Goal: Use online tool/utility: Utilize a website feature to perform a specific function

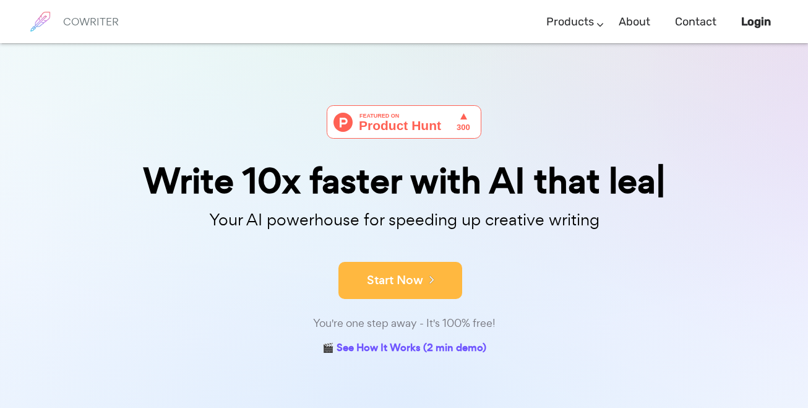
click at [404, 278] on button "Start Now" at bounding box center [400, 280] width 124 height 37
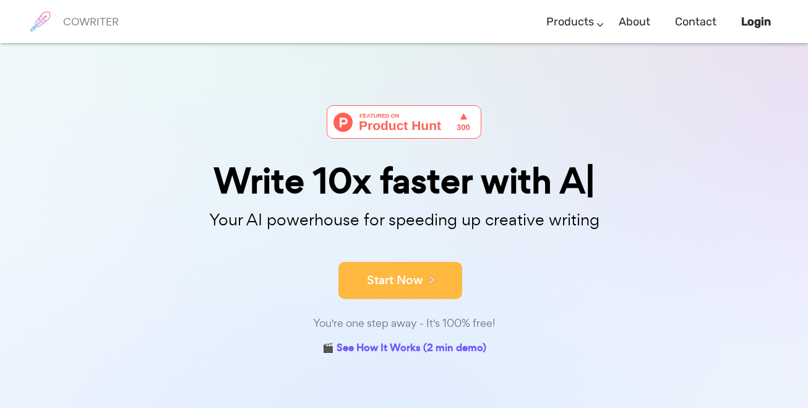
click at [385, 289] on button "Start Now" at bounding box center [400, 280] width 124 height 37
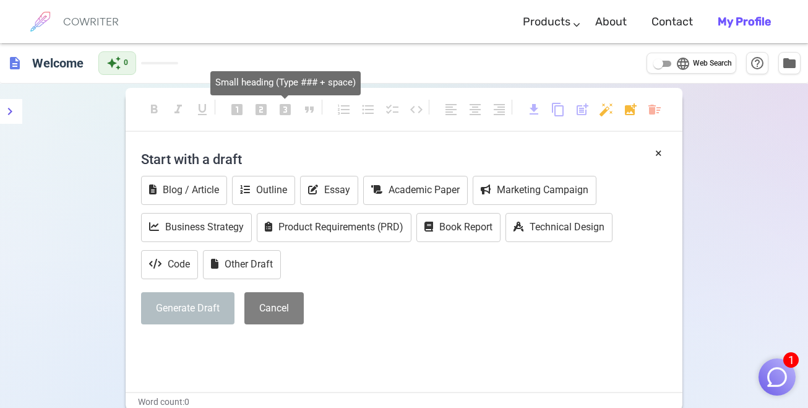
click at [280, 106] on span "looks_3" at bounding box center [285, 109] width 15 height 15
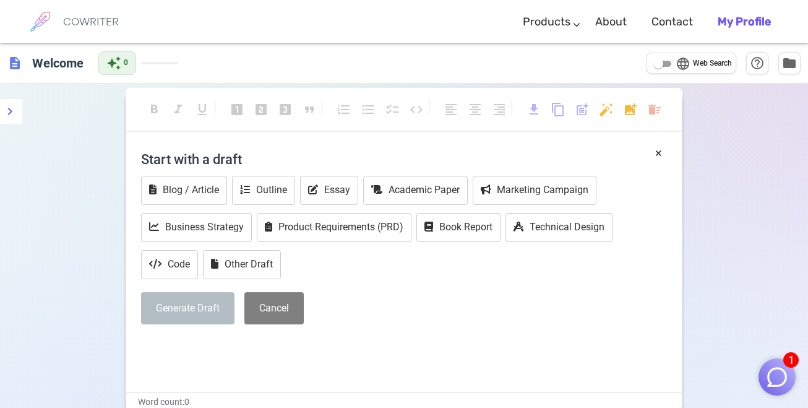
click at [247, 60] on div "description Welcome auto_awesome 0 language Web Search help_outline folder" at bounding box center [404, 63] width 808 height 40
click at [203, 62] on div "description Welcome auto_awesome 0 language Web Search help_outline folder" at bounding box center [404, 63] width 808 height 40
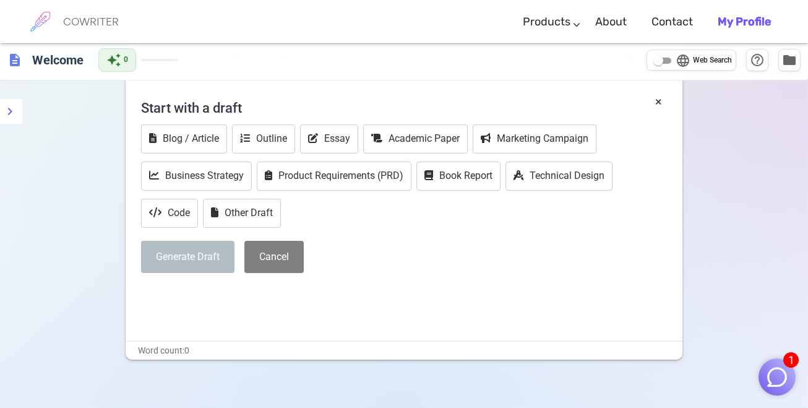
scroll to position [96, 0]
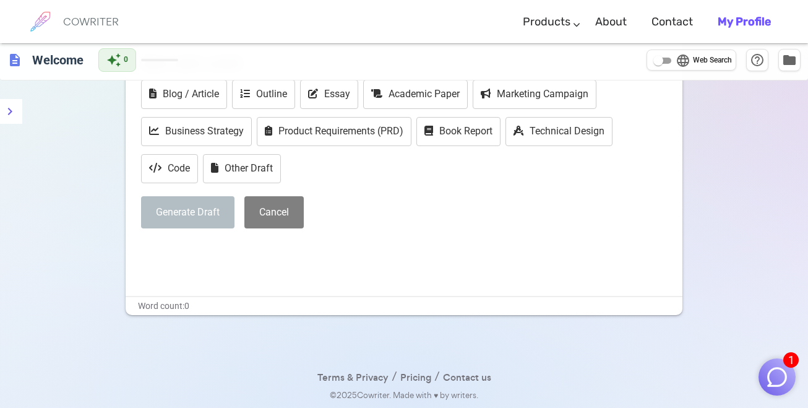
drag, startPoint x: 213, startPoint y: 298, endPoint x: 208, endPoint y: 302, distance: 7.4
click at [210, 302] on div "format_bold format_italic format_underlined looks_one looks_two looks_3 format_…" at bounding box center [404, 156] width 557 height 318
click at [376, 266] on div "× Start with a draft Blog / Article Outline Essay Academic Paper Marketing Camp…" at bounding box center [404, 171] width 557 height 247
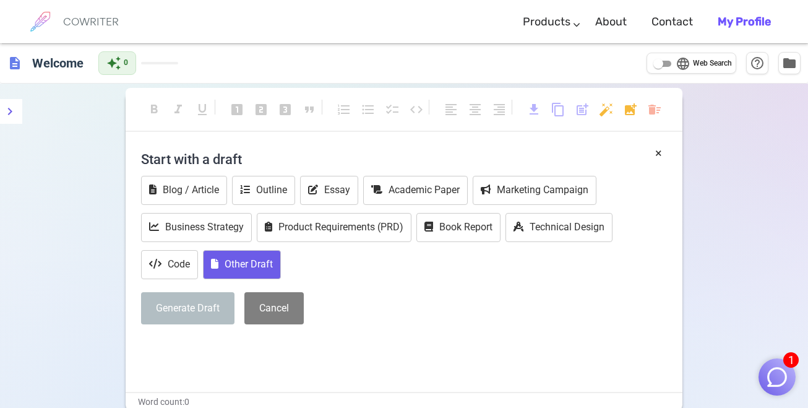
click at [254, 260] on button "Other Draft" at bounding box center [242, 264] width 78 height 29
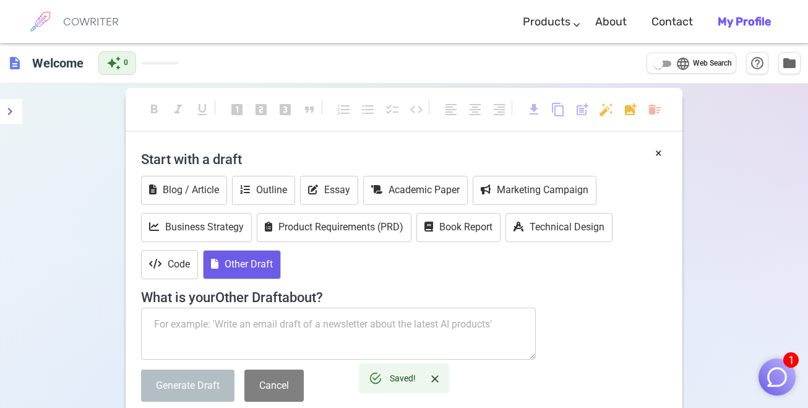
click at [291, 329] on textarea at bounding box center [338, 333] width 395 height 52
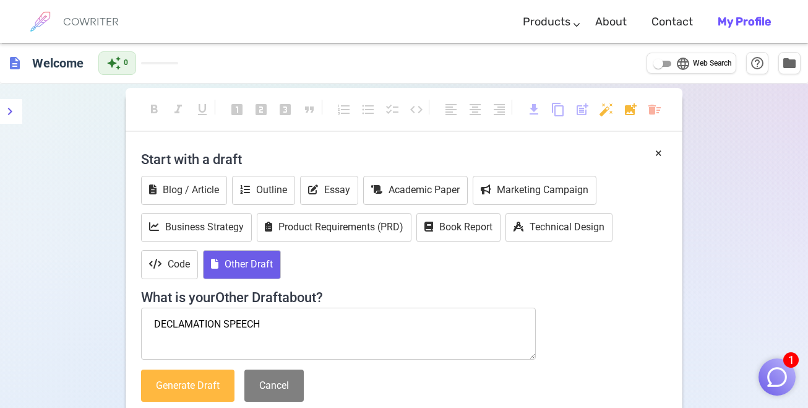
type textarea "DECLAMATION SPEECH"
click at [224, 393] on button "Generate Draft" at bounding box center [187, 385] width 93 height 33
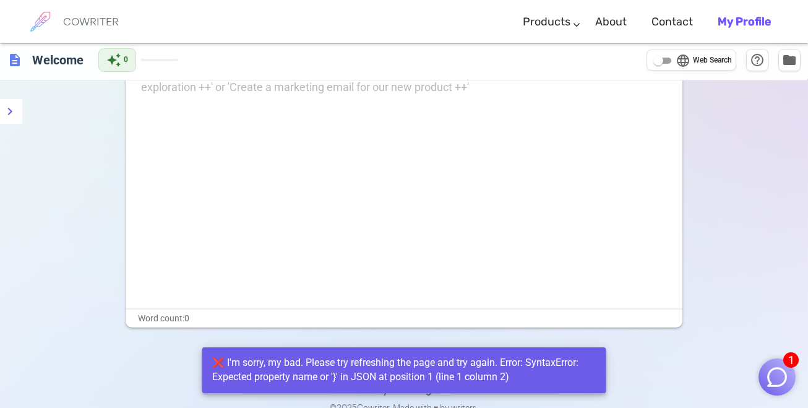
scroll to position [101, 0]
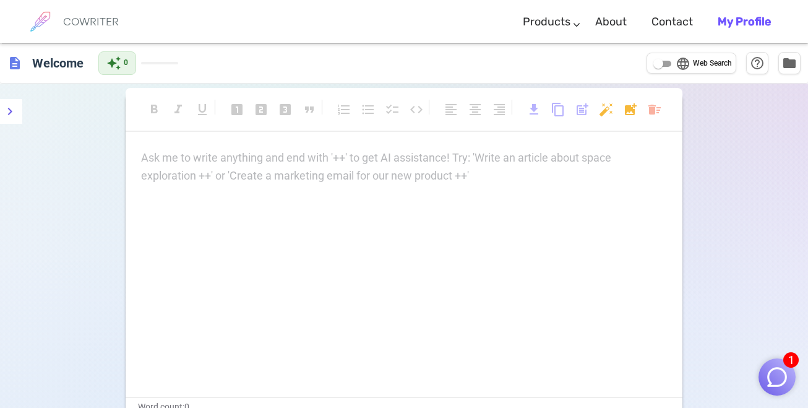
click at [216, 160] on p "Ask me to write anything and end with '++' to get AI assistance! Try: 'Write an…" at bounding box center [404, 158] width 526 height 18
click at [375, 177] on div "Ask me to write anything and end with '++' to get AI assistance! Try: 'Write an…" at bounding box center [404, 167] width 526 height 36
click at [480, 166] on p "Ask me to write anything and end with '++' to get AI assistance! Try: 'Write an…" at bounding box center [404, 158] width 526 height 18
click at [762, 367] on button "1" at bounding box center [776, 376] width 37 height 37
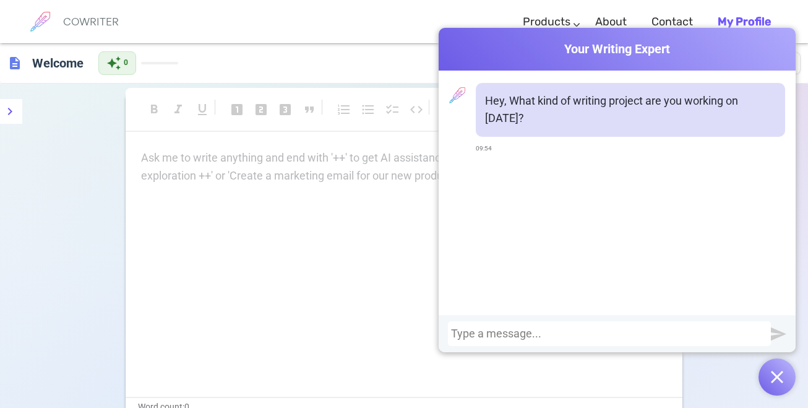
click at [600, 336] on div at bounding box center [609, 333] width 317 height 12
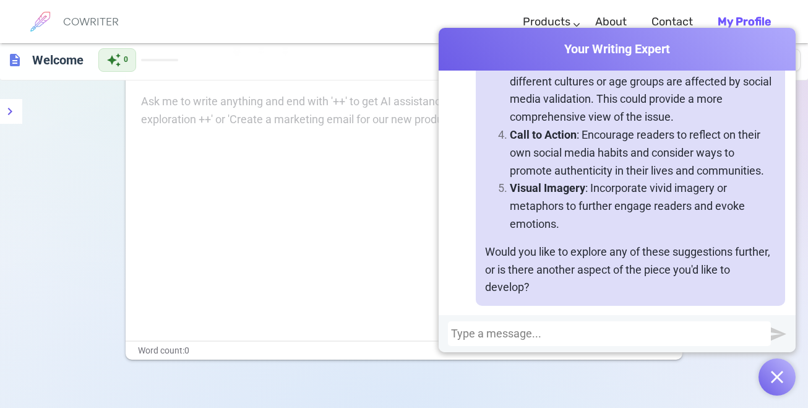
scroll to position [82, 0]
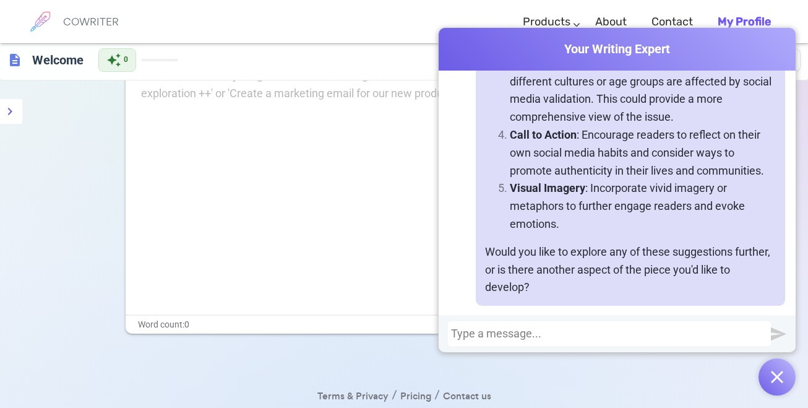
click at [338, 242] on div "Ask me to write anything and end with '++' to get AI assistance! Try: 'Write an…" at bounding box center [404, 190] width 557 height 247
